Goal: Transaction & Acquisition: Purchase product/service

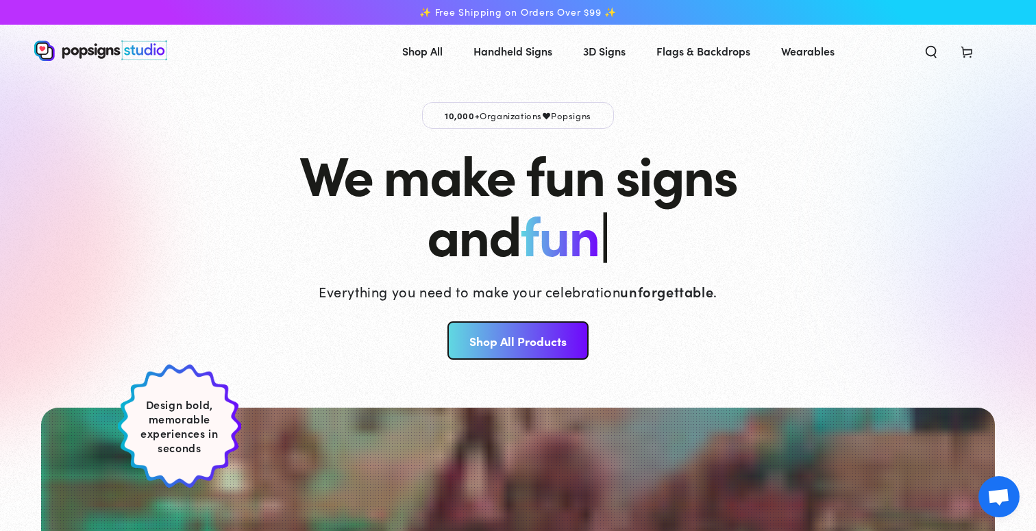
click at [499, 336] on link "Shop All Products" at bounding box center [517, 340] width 140 height 38
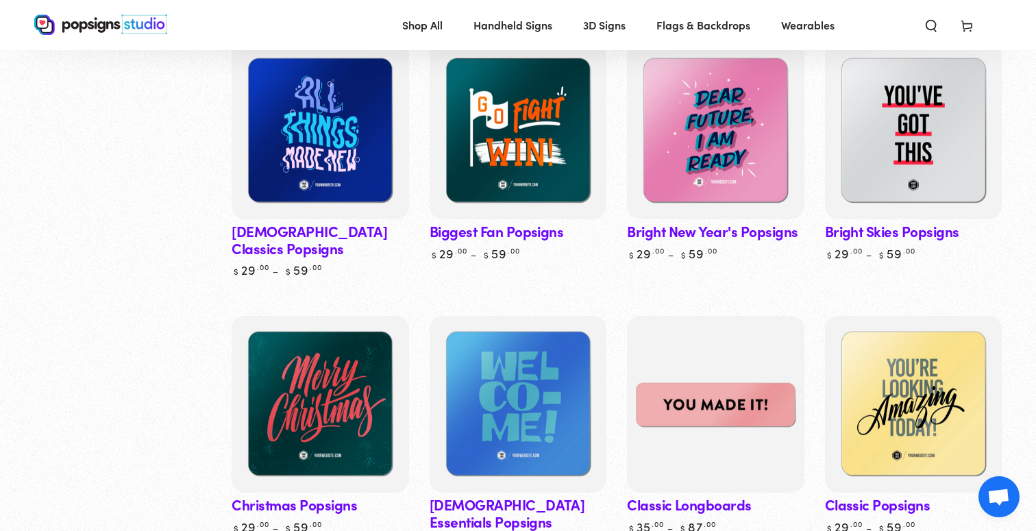
scroll to position [539, 0]
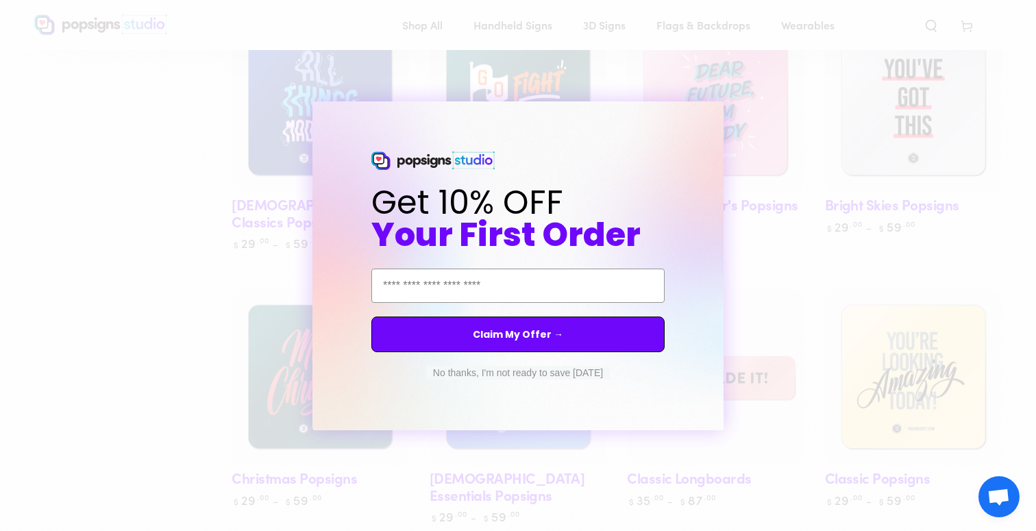
click at [704, 122] on form "Get 10% OFF Your First Order Email Address Claim My Offer → No thanks, I'm not …" at bounding box center [517, 265] width 411 height 329
click at [532, 372] on button "No thanks, I'm not ready to save today" at bounding box center [518, 373] width 184 height 14
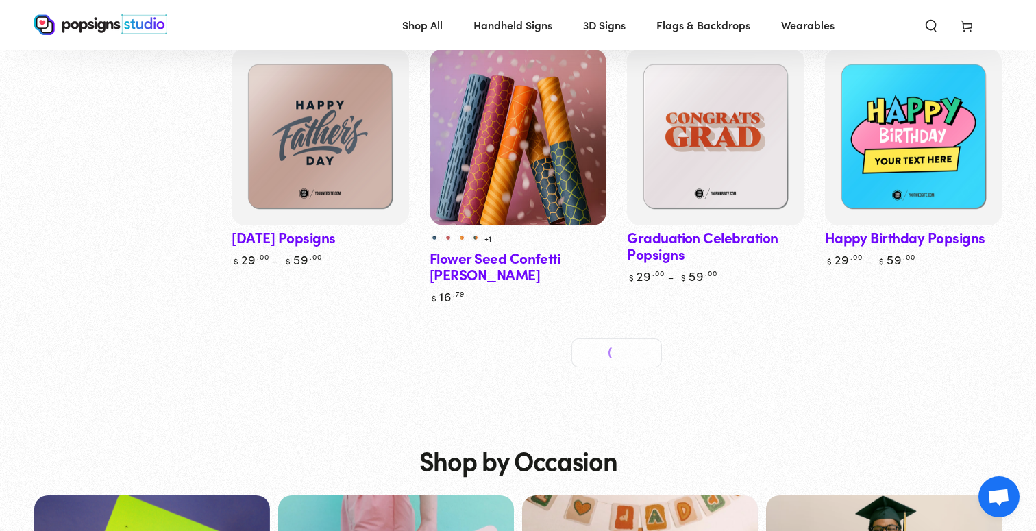
scroll to position [2445, 0]
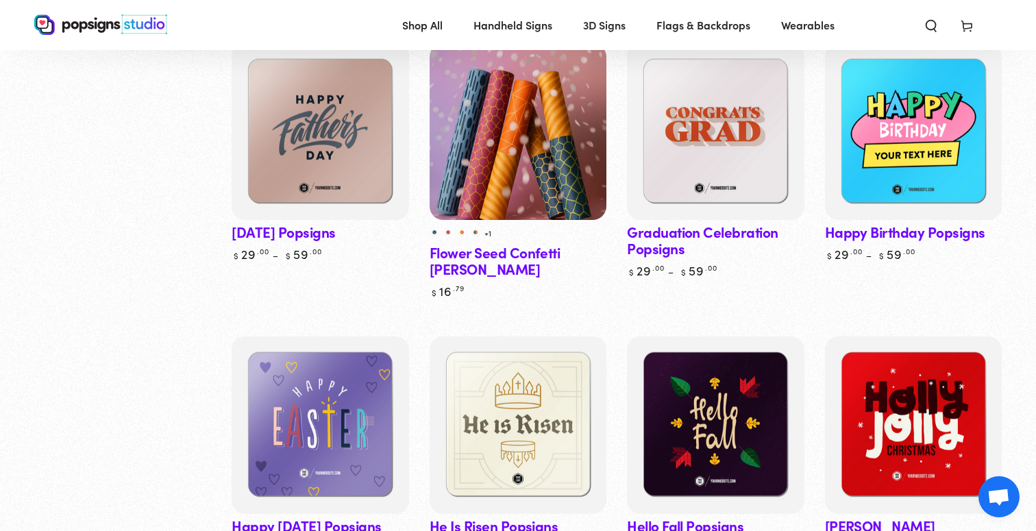
click at [924, 28] on icon "Search our site" at bounding box center [931, 25] width 14 height 14
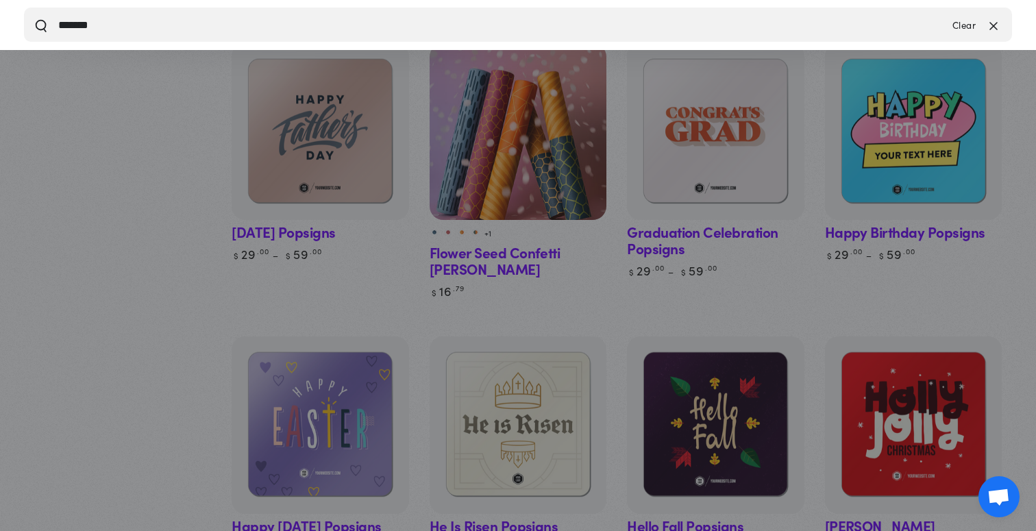
type input "*******"
click at [34, 18] on button "Search our site" at bounding box center [41, 25] width 14 height 14
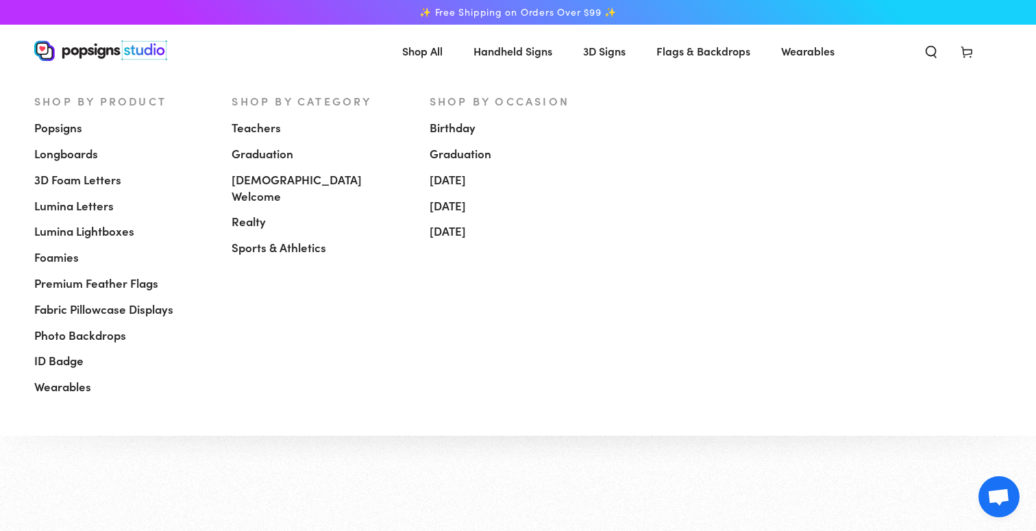
click at [76, 100] on span "Shop By Product" at bounding box center [100, 100] width 132 height 15
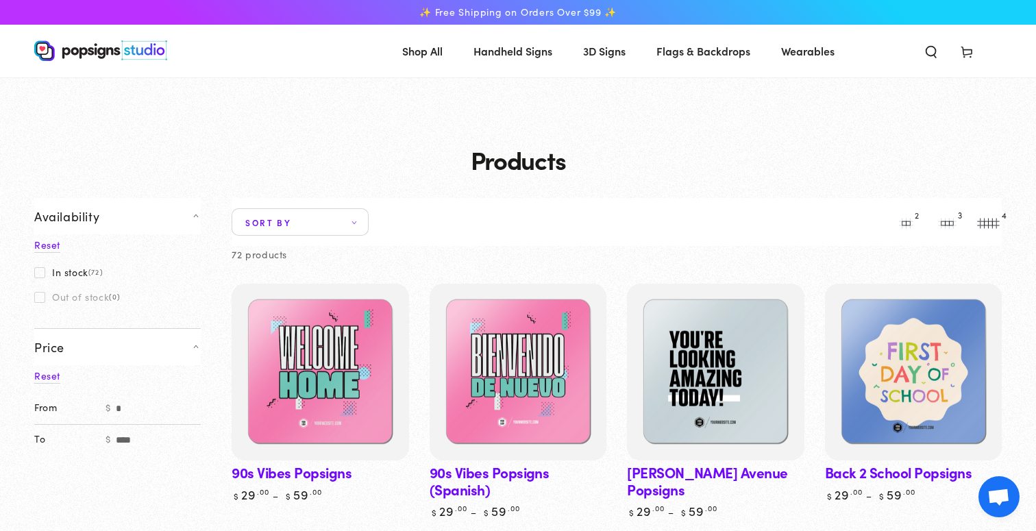
click at [306, 123] on div "Collection: Products" at bounding box center [518, 137] width 1036 height 121
